Goal: Task Accomplishment & Management: Manage account settings

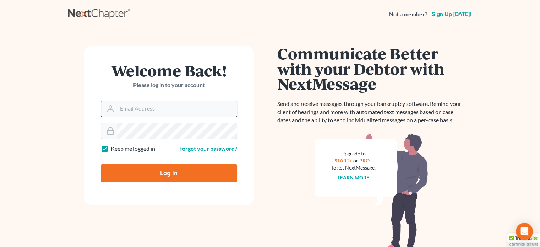
click at [131, 106] on input "Email Address" at bounding box center [177, 109] width 120 height 16
type input "[EMAIL_ADDRESS][DOMAIN_NAME]"
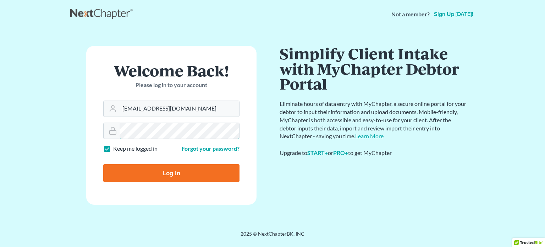
click at [103, 164] on input "Log In" at bounding box center [171, 173] width 136 height 18
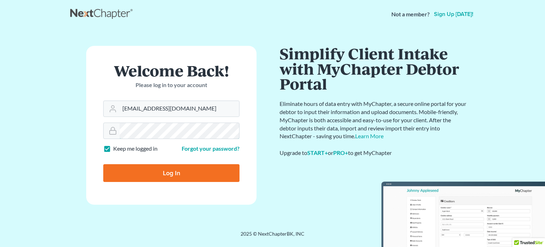
type input "Thinking..."
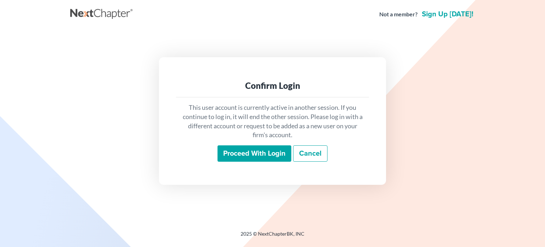
click at [267, 157] on input "Proceed with login" at bounding box center [255, 153] width 74 height 16
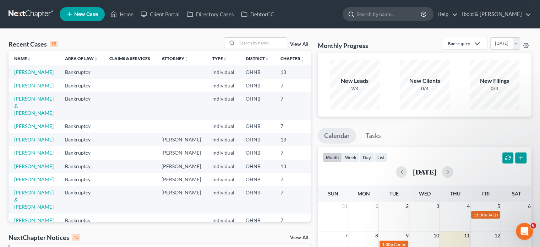
click at [385, 13] on input "search" at bounding box center [389, 13] width 65 height 13
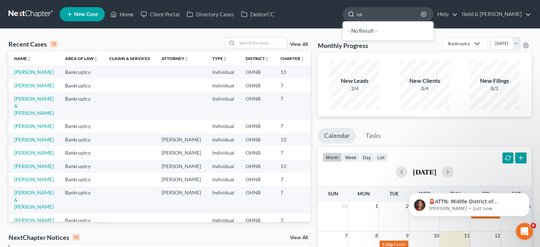
type input "c"
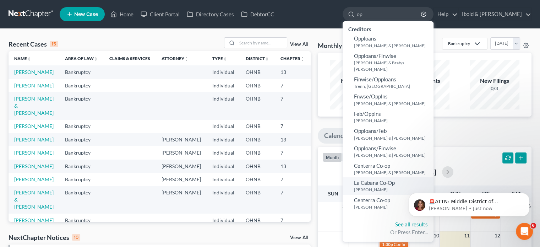
type input "o"
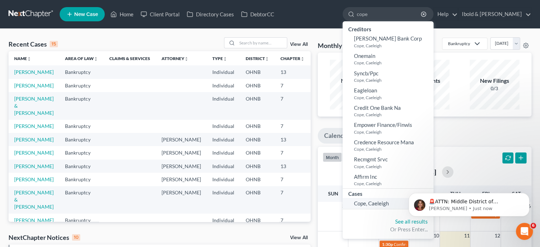
type input "cope"
click at [386, 206] on span "Cope, Caeleigh" at bounding box center [371, 203] width 35 height 6
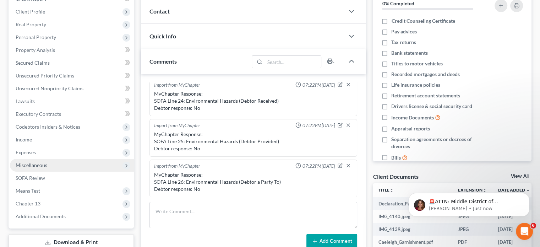
scroll to position [106, 0]
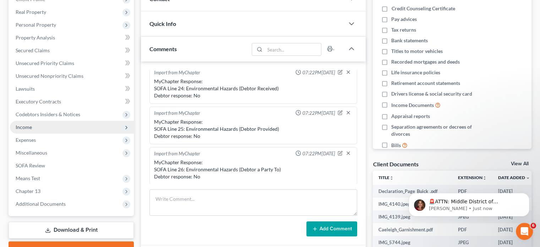
click at [28, 127] on span "Income" at bounding box center [24, 127] width 16 height 6
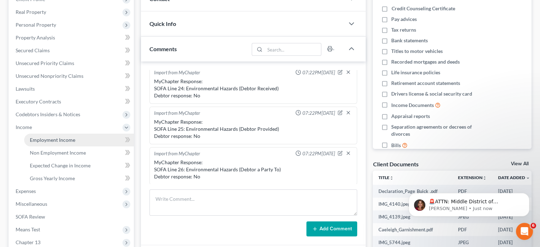
click at [53, 142] on span "Employment Income" at bounding box center [52, 140] width 45 height 6
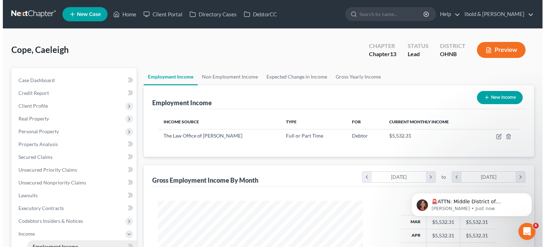
scroll to position [126, 219]
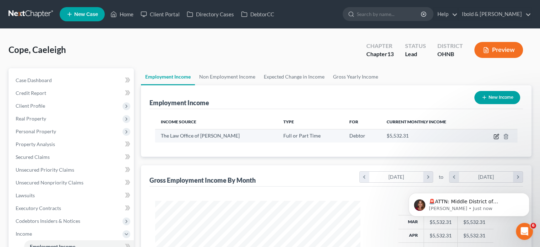
click at [497, 138] on icon "button" at bounding box center [496, 136] width 6 height 6
select select "0"
select select "36"
select select "0"
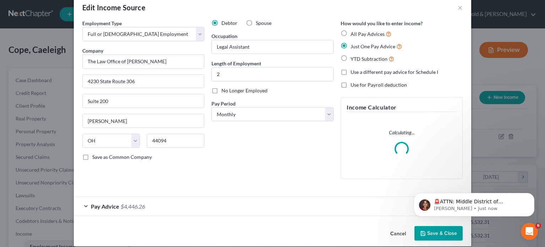
scroll to position [21, 0]
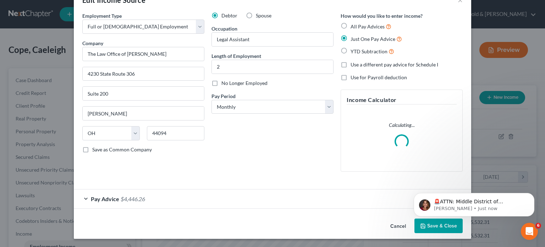
click at [142, 195] on span "$4,446.26" at bounding box center [133, 198] width 24 height 7
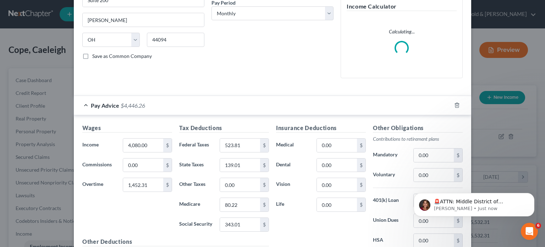
scroll to position [163, 0]
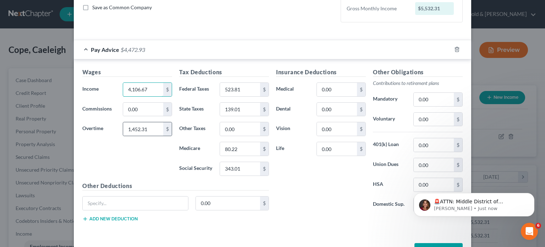
type input "4,106.67"
drag, startPoint x: 154, startPoint y: 135, endPoint x: 83, endPoint y: 131, distance: 70.4
click at [84, 133] on div "Overtime 1,452.31 $" at bounding box center [127, 129] width 97 height 14
drag, startPoint x: 152, startPoint y: 128, endPoint x: 88, endPoint y: 127, distance: 64.3
click at [89, 128] on div "Overtime 1,452.31 $" at bounding box center [127, 129] width 97 height 14
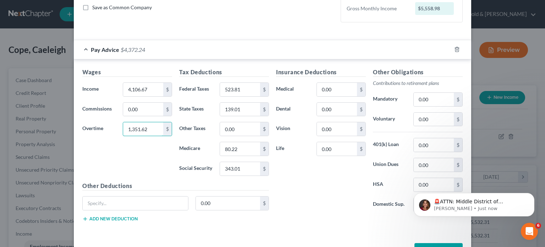
type input "1,351.62"
type input "514.94"
type input "136.80"
type input "79.15"
type input "338.42"
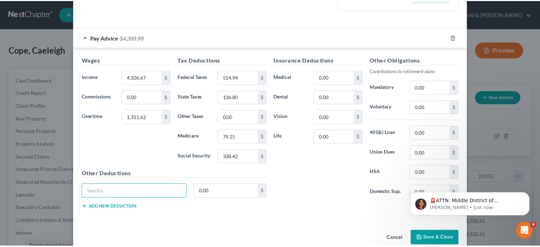
scroll to position [186, 0]
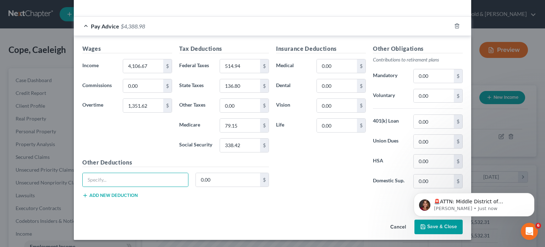
click at [435, 224] on body "🚨ATTN: Middle District of Florida The court has added a new Credit Counseling F…" at bounding box center [474, 203] width 136 height 44
click at [433, 227] on html "🚨ATTN: Middle District of Florida The court has added a new Credit Counseling F…" at bounding box center [474, 203] width 142 height 50
click at [532, 195] on icon "Dismiss notification" at bounding box center [532, 194] width 2 height 2
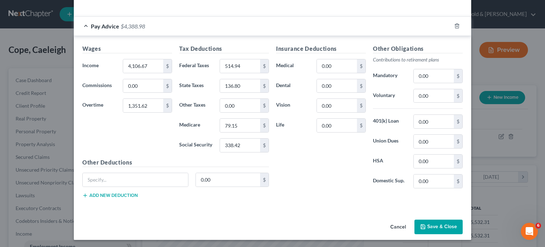
click at [437, 224] on button "Save & Close" at bounding box center [439, 226] width 48 height 15
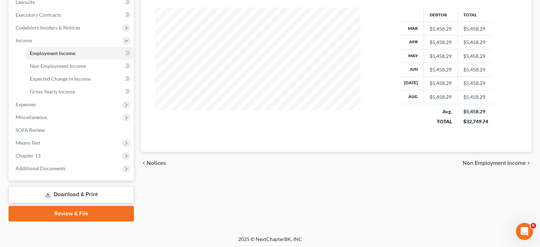
scroll to position [194, 0]
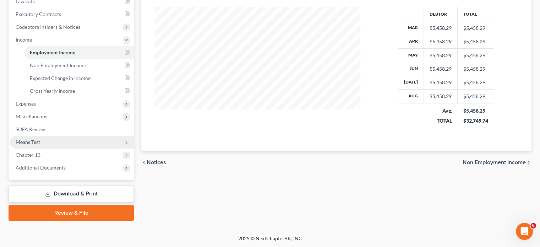
click at [40, 144] on span "Means Test" at bounding box center [28, 142] width 24 height 6
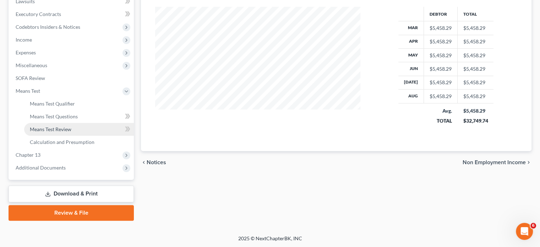
click at [59, 130] on span "Means Test Review" at bounding box center [51, 129] width 42 height 6
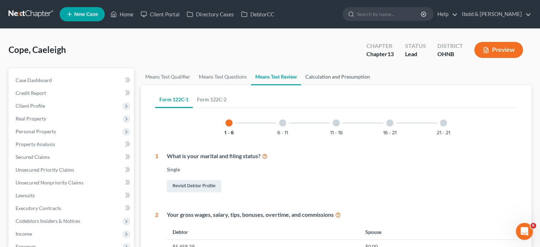
click at [327, 78] on link "Calculation and Presumption" at bounding box center [337, 76] width 73 height 17
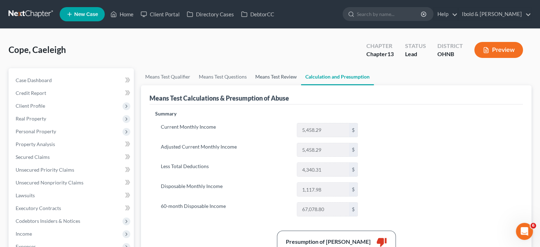
click at [275, 73] on link "Means Test Review" at bounding box center [276, 76] width 50 height 17
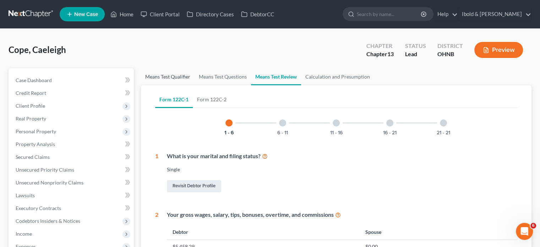
click at [180, 77] on link "Means Test Qualifier" at bounding box center [168, 76] width 54 height 17
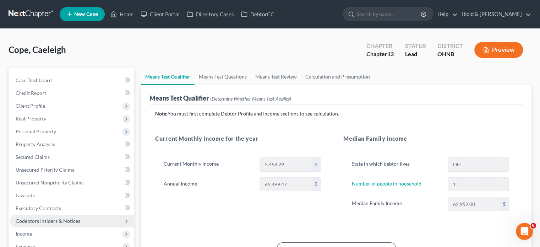
scroll to position [71, 0]
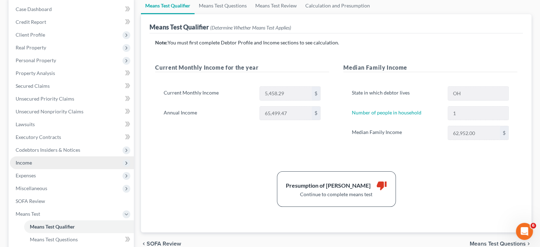
click at [32, 166] on span "Income" at bounding box center [72, 162] width 124 height 13
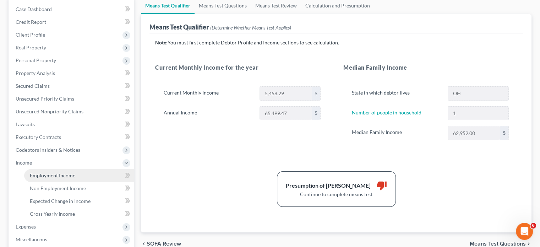
click at [47, 176] on span "Employment Income" at bounding box center [52, 175] width 45 height 6
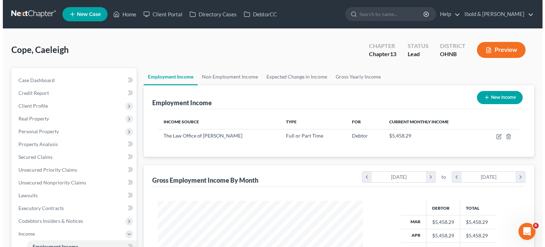
scroll to position [126, 219]
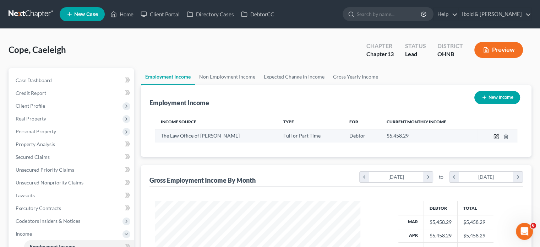
click at [496, 135] on icon "button" at bounding box center [496, 136] width 6 height 6
select select "0"
select select "36"
select select "0"
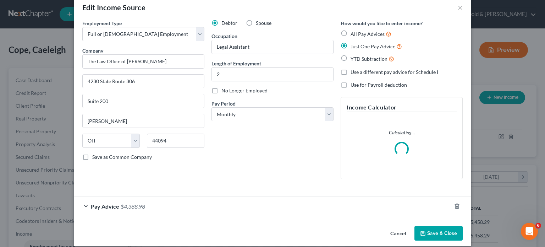
scroll to position [21, 0]
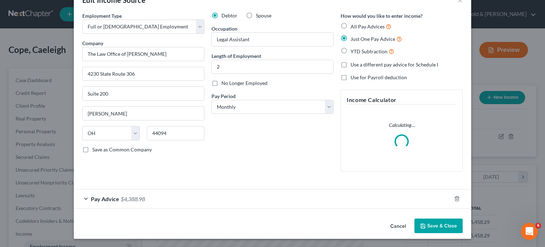
click at [114, 203] on div "Pay Advice $4,388.98" at bounding box center [263, 198] width 378 height 19
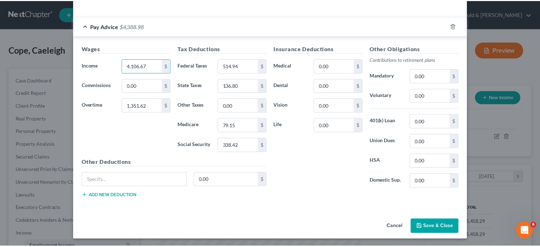
scroll to position [186, 0]
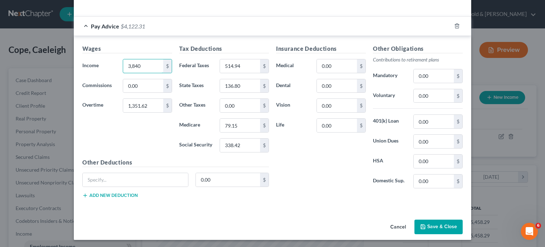
type input "3,840"
type input "377.40"
type input "349.35"
type input "101.74"
type input "0"
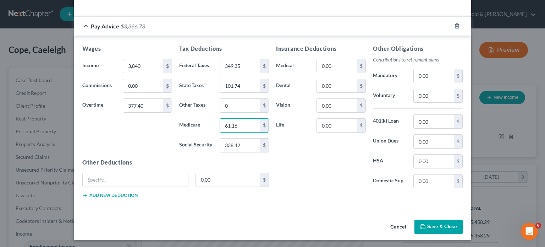
type input "61.16"
type input "261.51"
click at [431, 223] on button "Save & Close" at bounding box center [439, 226] width 48 height 15
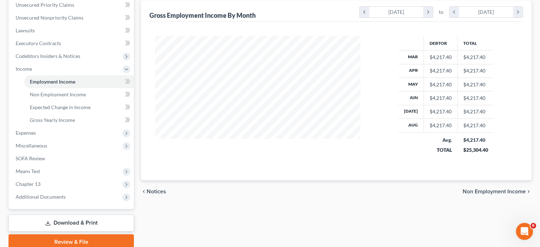
scroll to position [177, 0]
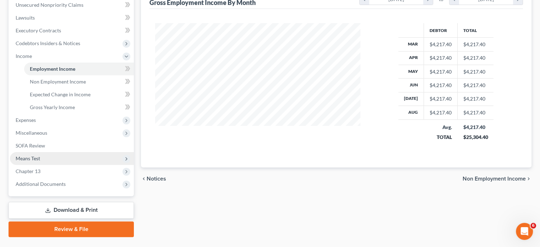
click at [33, 159] on span "Means Test" at bounding box center [28, 158] width 24 height 6
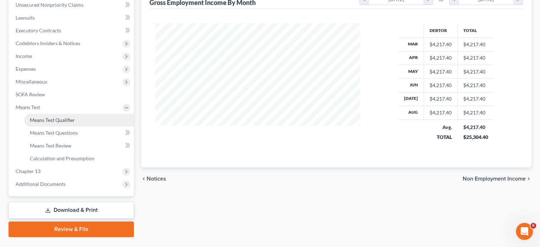
click at [55, 124] on link "Means Test Qualifier" at bounding box center [79, 120] width 110 height 13
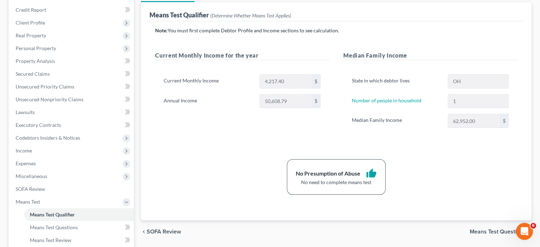
scroll to position [71, 0]
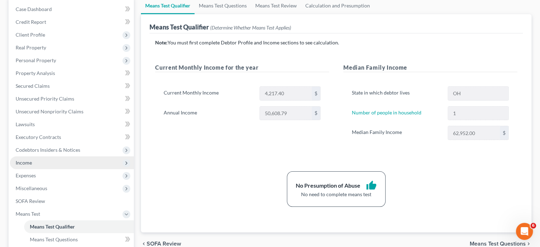
click at [49, 162] on span "Income" at bounding box center [72, 162] width 124 height 13
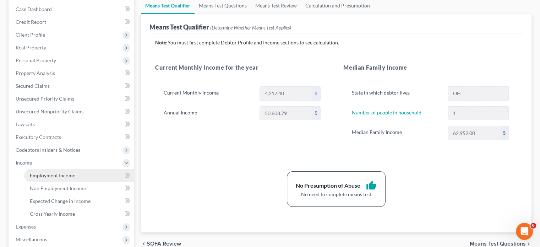
click at [60, 173] on span "Employment Income" at bounding box center [52, 175] width 45 height 6
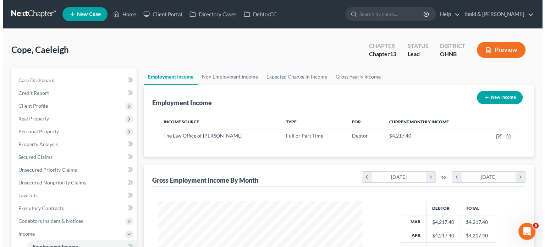
scroll to position [126, 219]
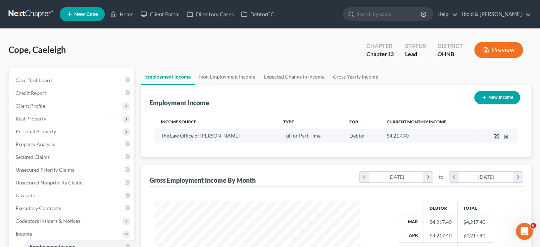
click at [497, 136] on icon "button" at bounding box center [496, 135] width 3 height 3
select select "0"
select select "36"
select select "0"
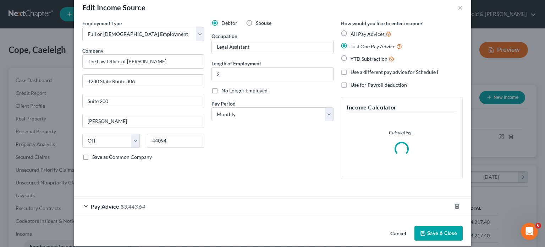
scroll to position [21, 0]
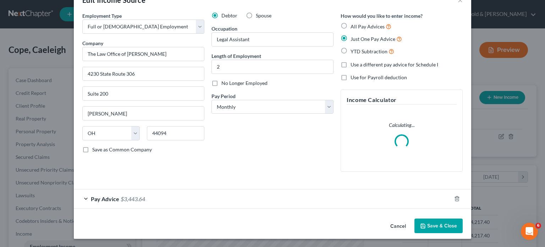
click at [102, 199] on span "Pay Advice" at bounding box center [105, 198] width 28 height 7
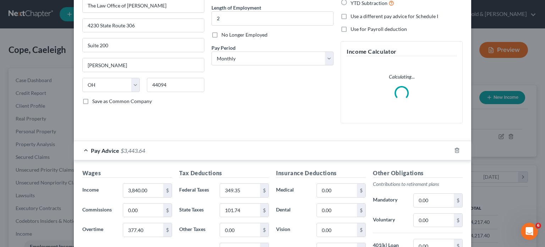
scroll to position [127, 0]
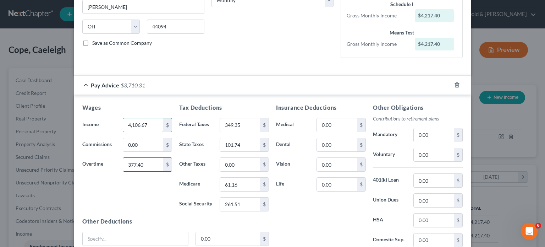
type input "4,106.67"
type input "1,312.98"
type input "507.63"
type input "336.02"
type input "78.59"
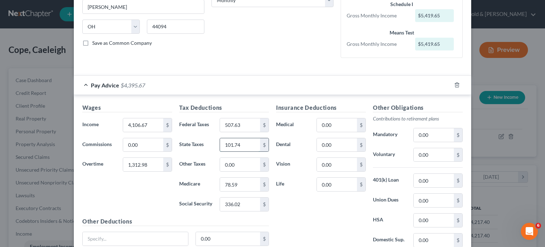
click at [239, 143] on input "101.74" at bounding box center [240, 144] width 40 height 13
type input "135.65"
click at [327, 215] on div "Insurance Deductions Medical 0.00 $ Dental 0.00 $ Vision 0.00 $ Life 0.00 $" at bounding box center [321, 177] width 97 height 149
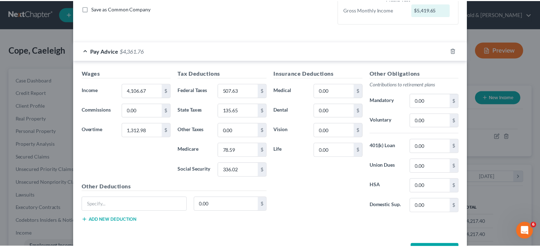
scroll to position [186, 0]
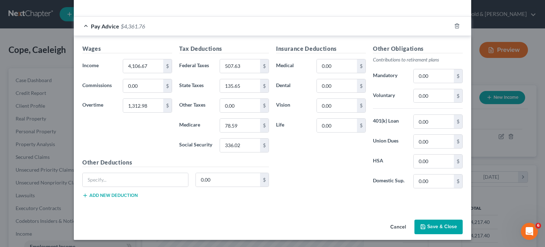
click at [443, 228] on button "Save & Close" at bounding box center [439, 226] width 48 height 15
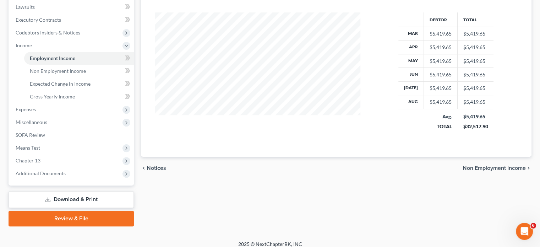
scroll to position [194, 0]
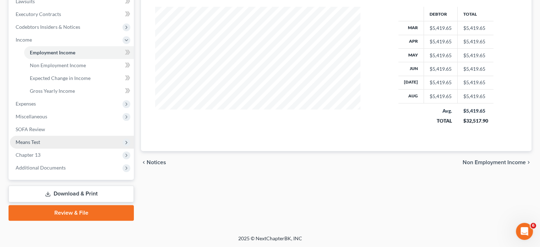
click at [45, 141] on span "Means Test" at bounding box center [72, 142] width 124 height 13
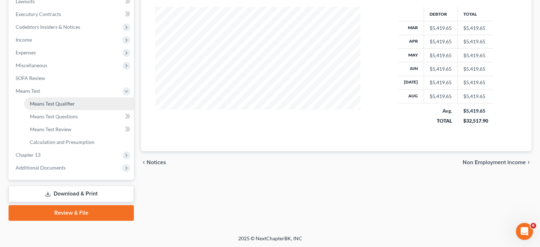
click at [43, 103] on span "Means Test Qualifier" at bounding box center [52, 103] width 45 height 6
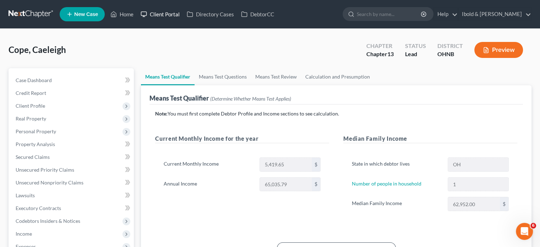
click at [163, 14] on link "Client Portal" at bounding box center [160, 14] width 46 height 13
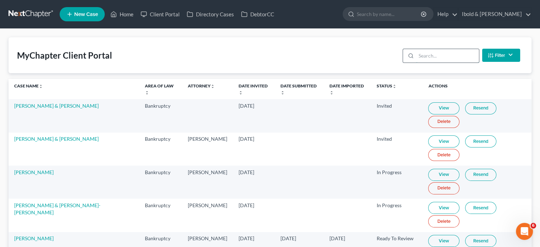
click at [430, 54] on input "search" at bounding box center [447, 55] width 63 height 13
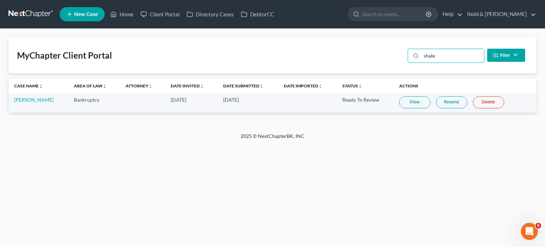
type input "shale"
click at [409, 103] on link "View" at bounding box center [414, 102] width 31 height 12
click at [502, 12] on link "Ibold & O'Brien" at bounding box center [500, 14] width 73 height 13
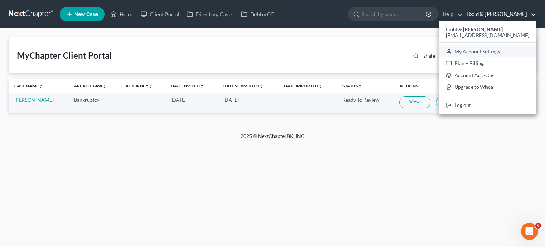
click at [495, 51] on link "My Account Settings" at bounding box center [487, 51] width 97 height 12
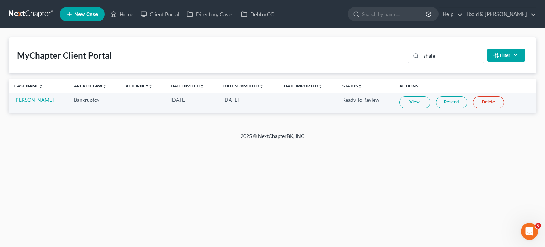
select select "24"
select select "36"
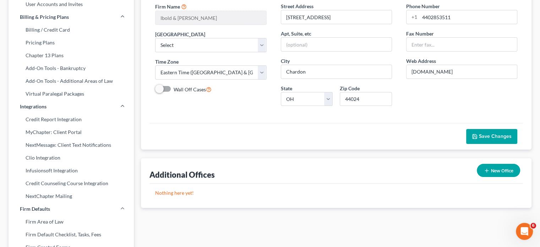
scroll to position [71, 0]
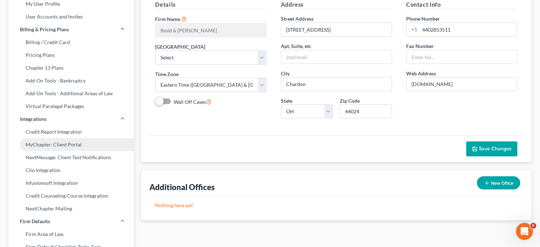
click at [70, 144] on link "MyChapter: Client Portal" at bounding box center [71, 144] width 125 height 13
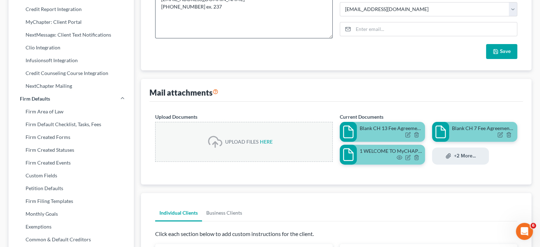
scroll to position [213, 0]
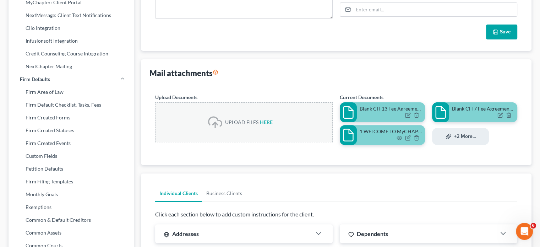
click at [383, 117] on div at bounding box center [391, 115] width 62 height 7
click at [408, 115] on icon "button" at bounding box center [408, 114] width 3 height 3
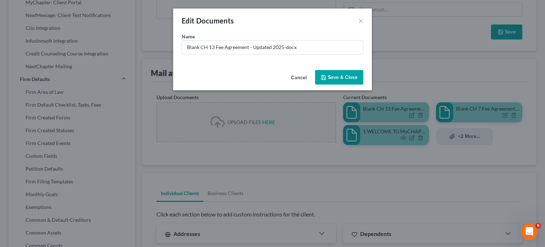
click at [338, 80] on span "Save & Close" at bounding box center [343, 77] width 30 height 6
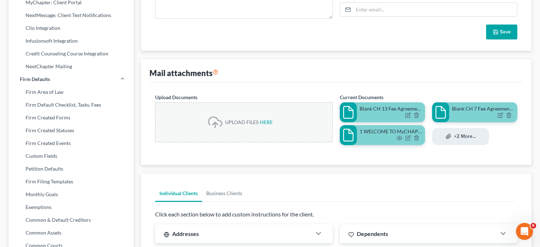
click at [387, 112] on div at bounding box center [391, 115] width 62 height 7
click at [352, 115] on icon at bounding box center [348, 112] width 14 height 14
click at [348, 115] on icon at bounding box center [348, 112] width 14 height 14
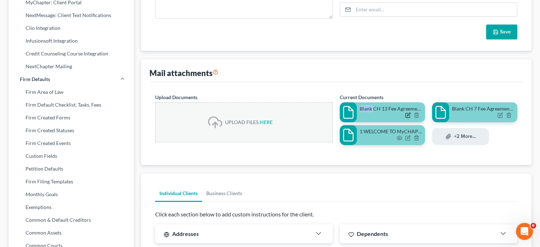
click at [405, 115] on icon "button" at bounding box center [407, 115] width 4 height 4
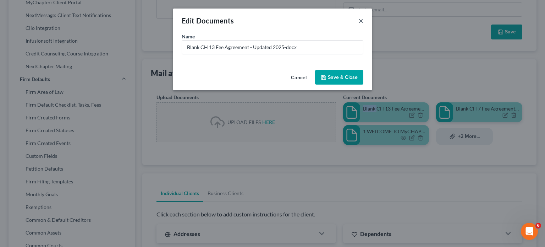
click at [362, 20] on button "×" at bounding box center [361, 20] width 5 height 9
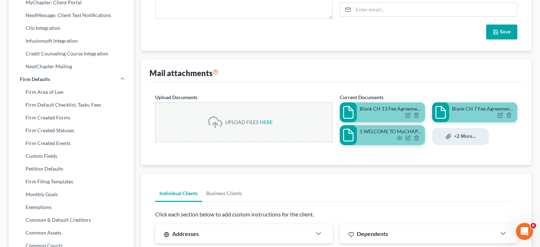
click at [393, 115] on div at bounding box center [391, 115] width 62 height 7
click at [454, 138] on button "+2 more..." at bounding box center [460, 136] width 57 height 17
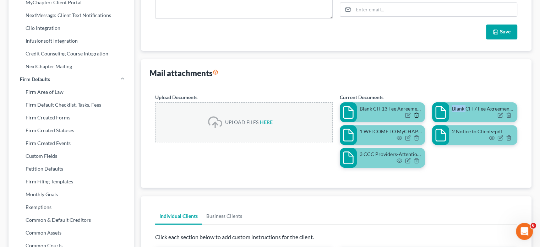
click at [416, 116] on icon "button" at bounding box center [417, 115] width 6 height 6
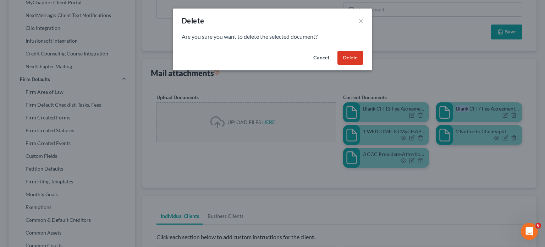
click at [351, 56] on button "Delete" at bounding box center [351, 58] width 26 height 14
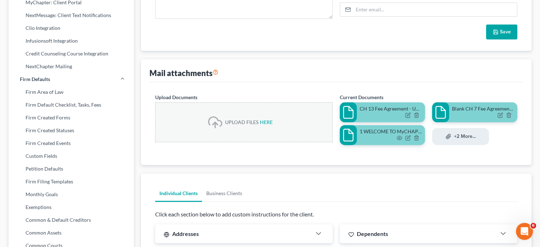
click at [381, 115] on div at bounding box center [391, 115] width 62 height 7
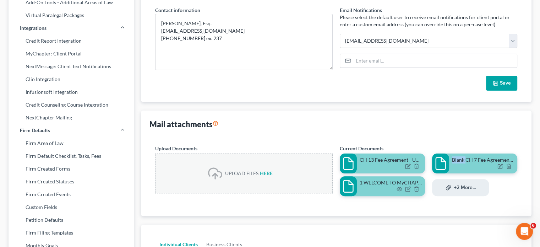
scroll to position [177, 0]
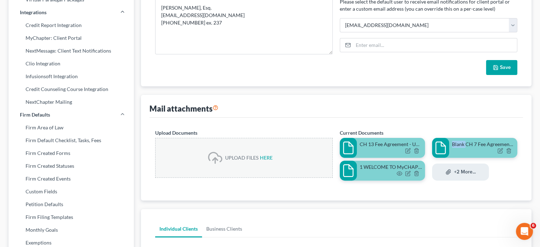
click at [500, 73] on button "Save" at bounding box center [501, 67] width 31 height 15
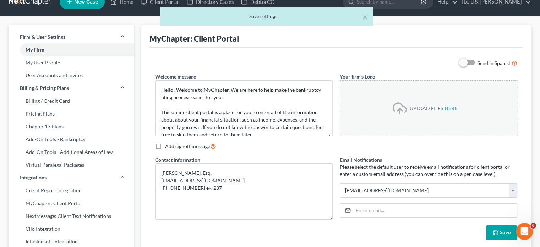
scroll to position [0, 0]
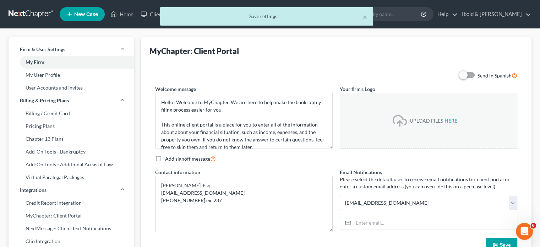
click at [123, 13] on div "× Save settings!" at bounding box center [266, 18] width 540 height 22
click at [124, 13] on div "× Save settings!" at bounding box center [266, 18] width 540 height 22
